Goal: Check status: Check status

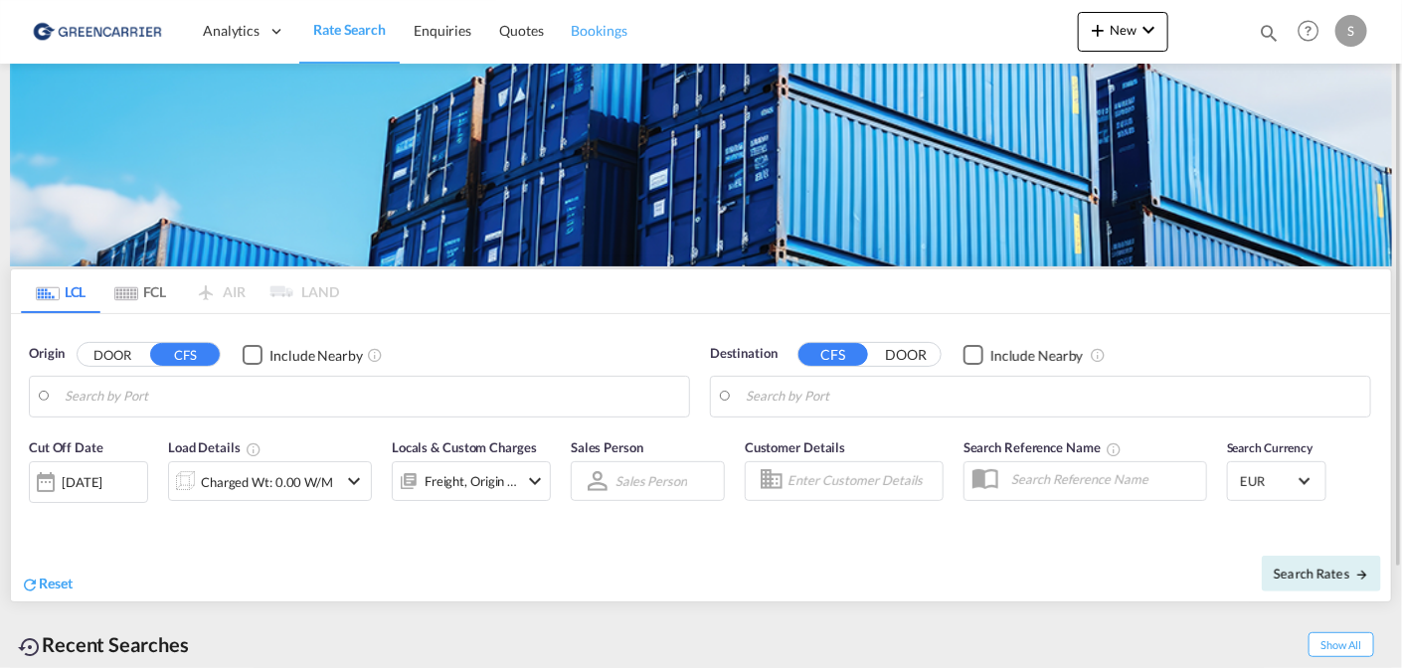
click at [613, 38] on span "Bookings" at bounding box center [600, 30] width 56 height 17
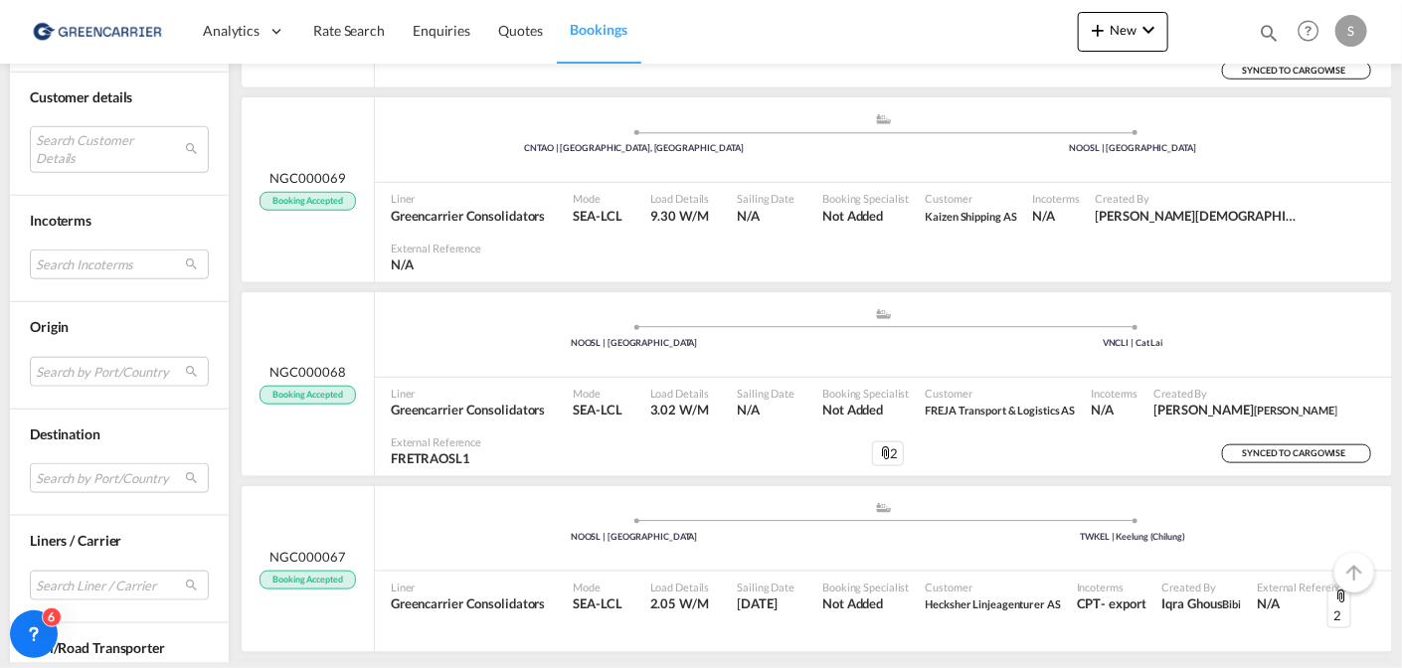
scroll to position [696, 0]
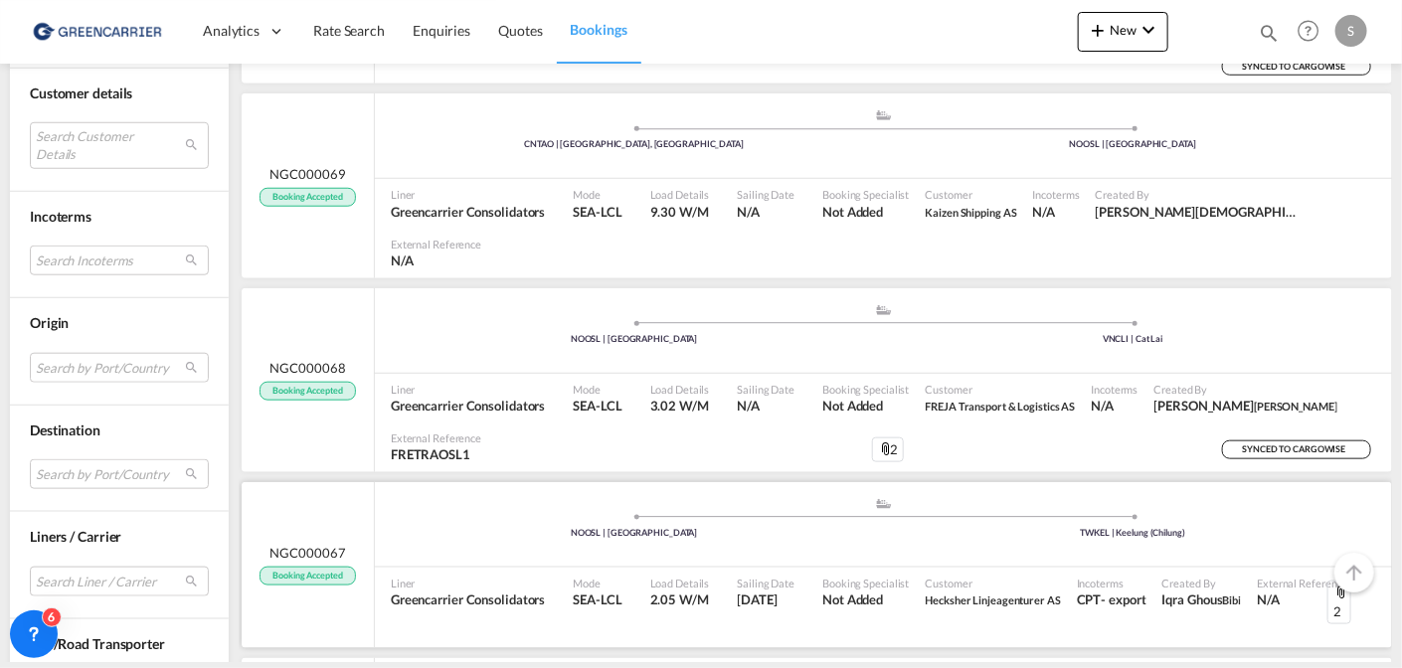
click at [334, 482] on div "NGC000067 Booking Accepted" at bounding box center [308, 565] width 133 height 166
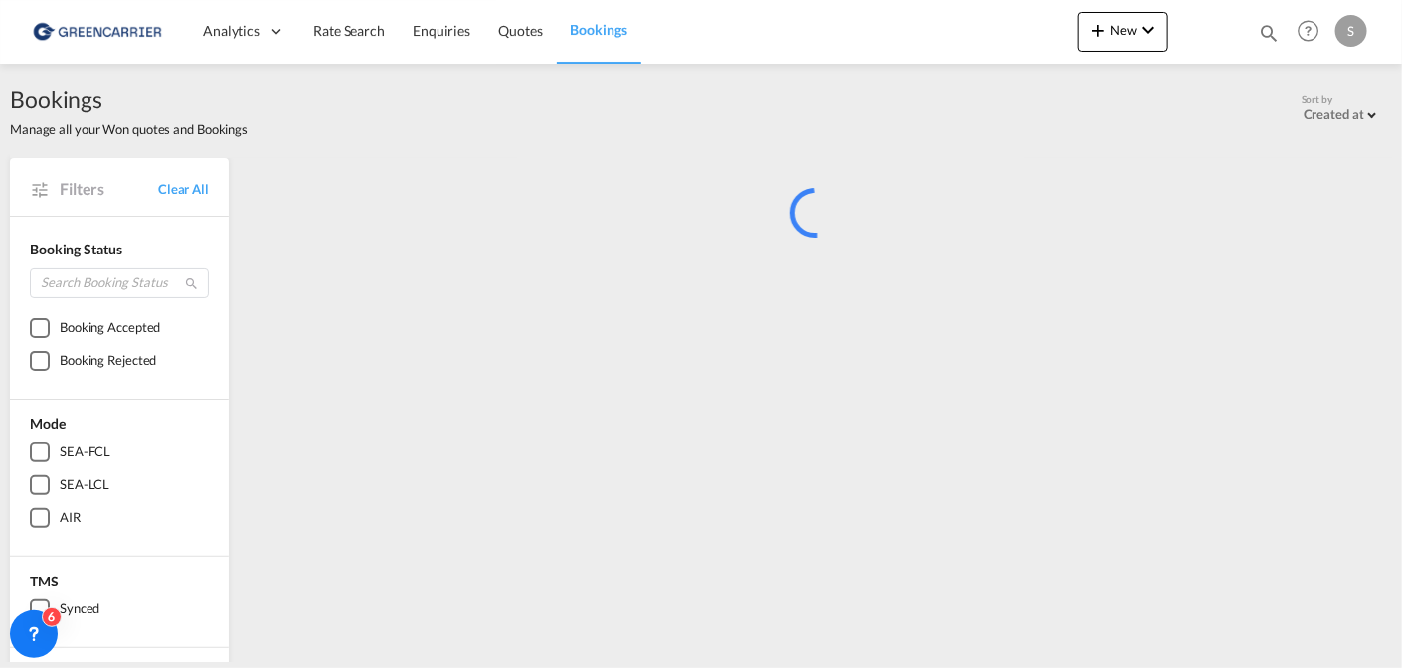
click at [595, 29] on span "Bookings" at bounding box center [599, 29] width 57 height 17
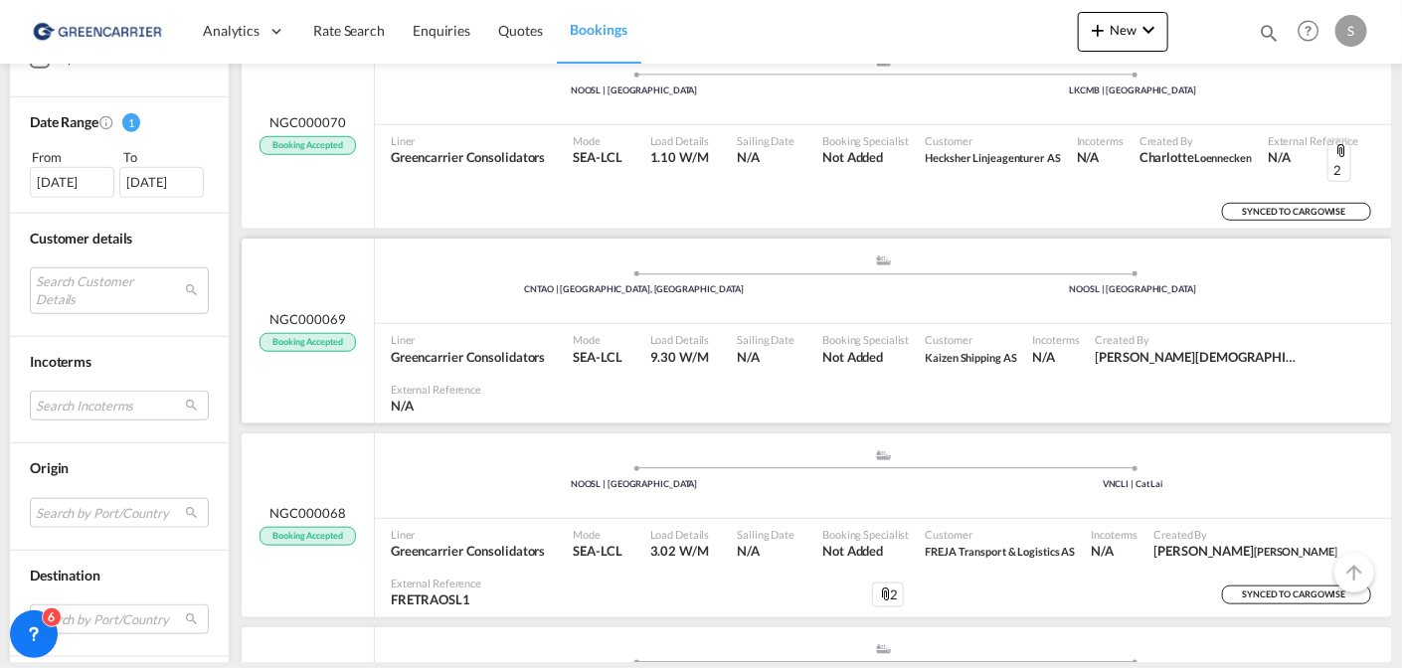
scroll to position [794, 0]
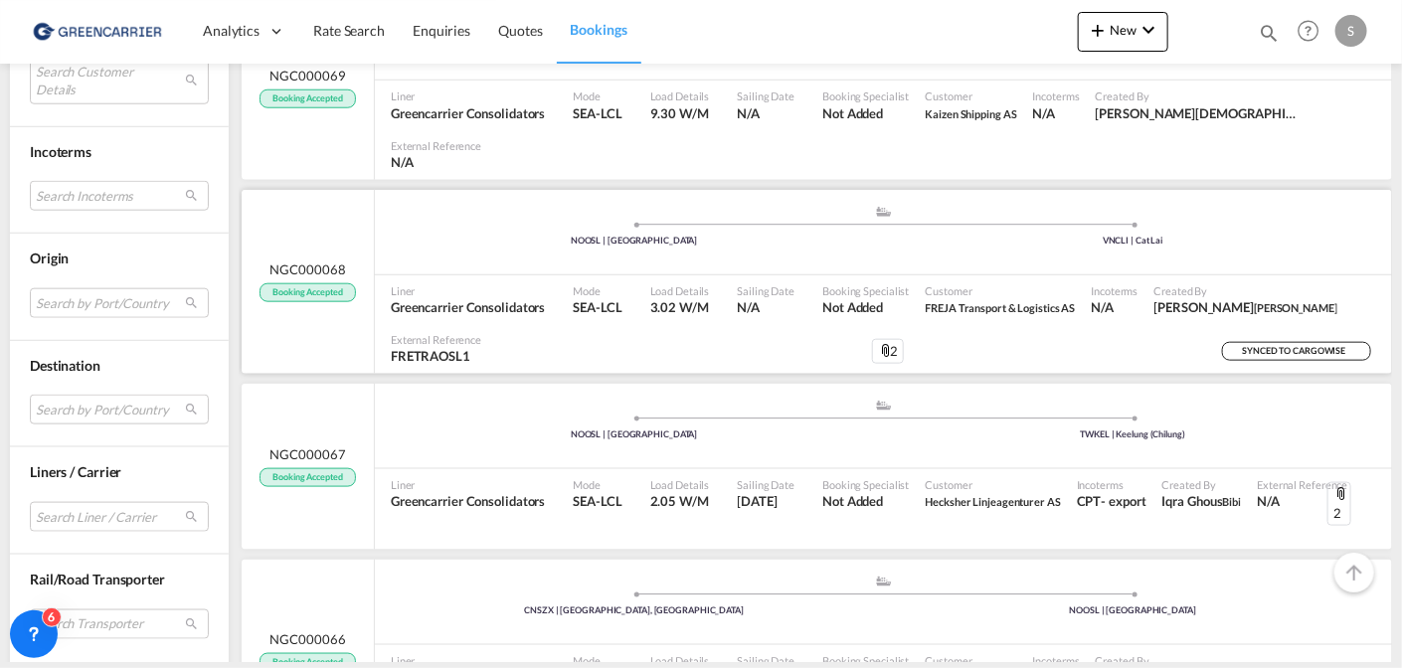
click at [310, 190] on div "NGC000068 Booking Accepted" at bounding box center [308, 282] width 133 height 184
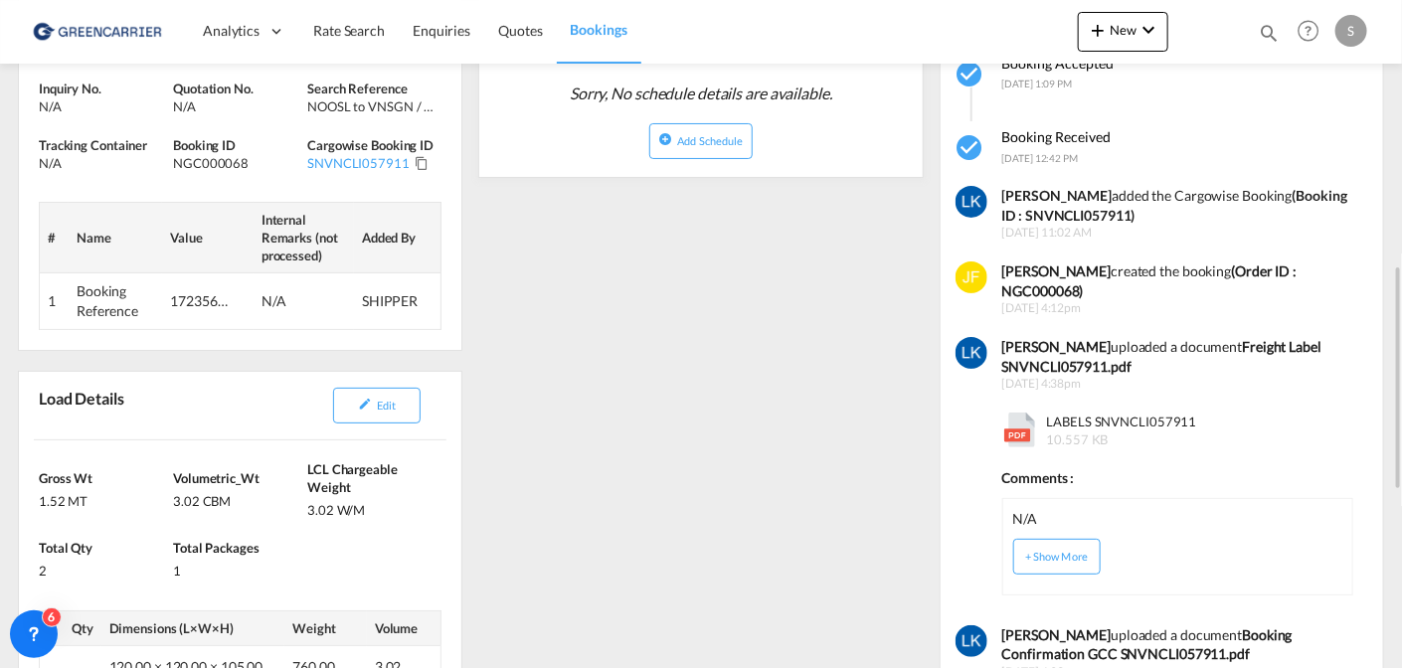
scroll to position [595, 0]
